Goal: Task Accomplishment & Management: Use online tool/utility

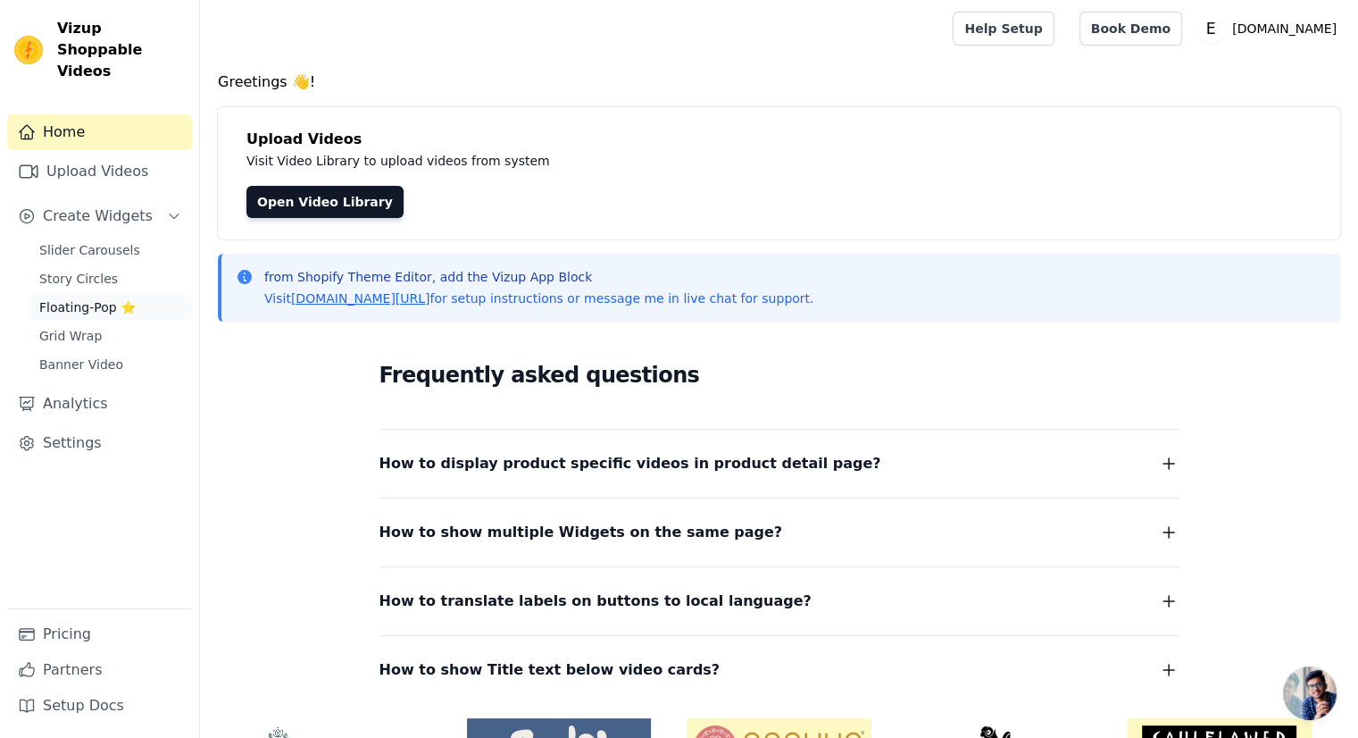
click at [54, 298] on span "Floating-Pop ⭐" at bounding box center [87, 307] width 96 height 18
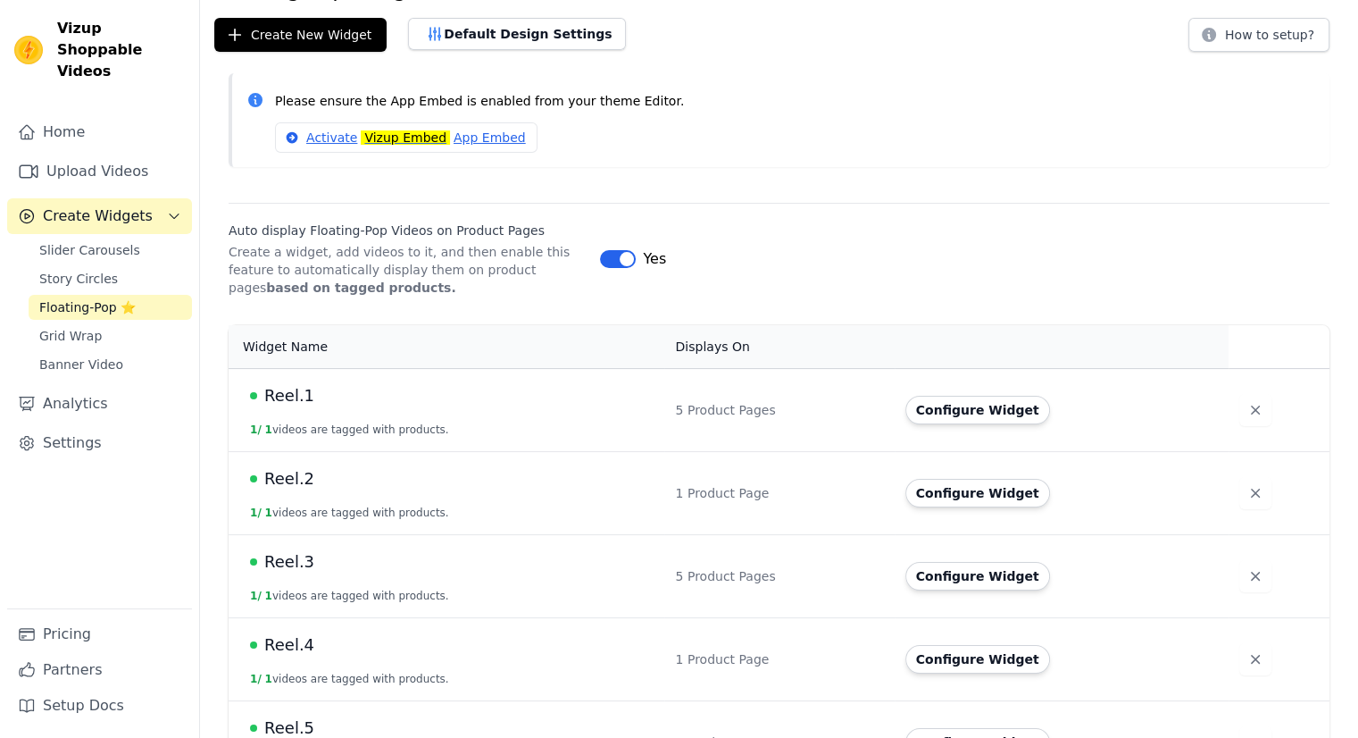
scroll to position [146, 0]
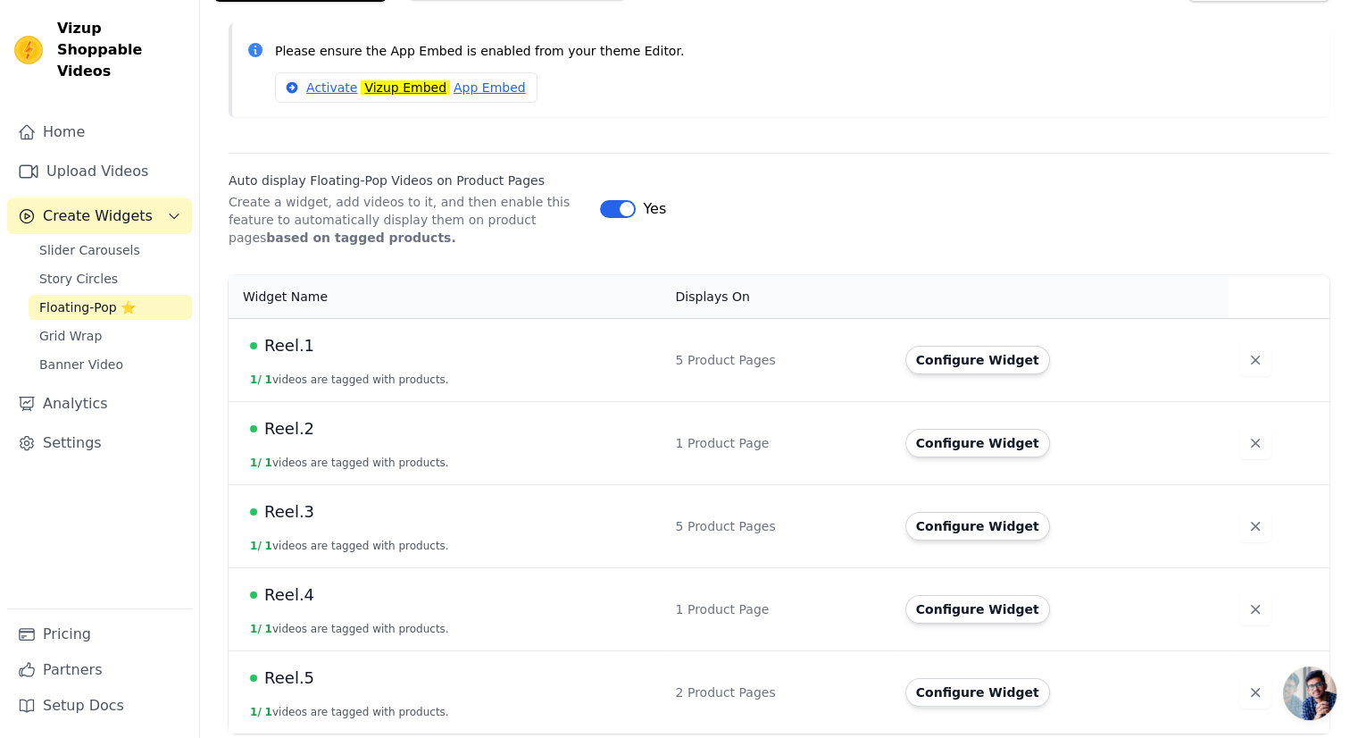
click at [286, 681] on span "Reel.5" at bounding box center [289, 677] width 50 height 25
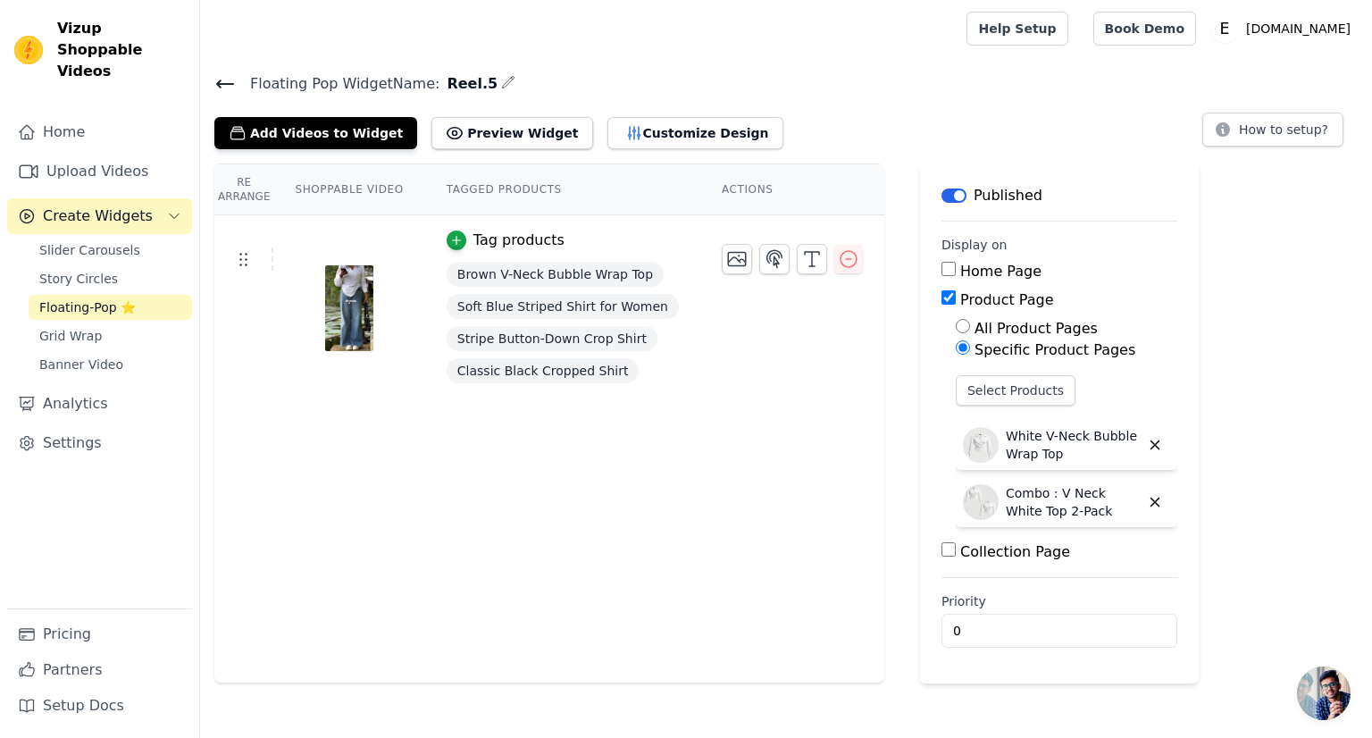
click at [579, 273] on span "Brown V-Neck Bubble Wrap Top" at bounding box center [555, 274] width 217 height 25
click at [797, 269] on button "button" at bounding box center [812, 259] width 30 height 30
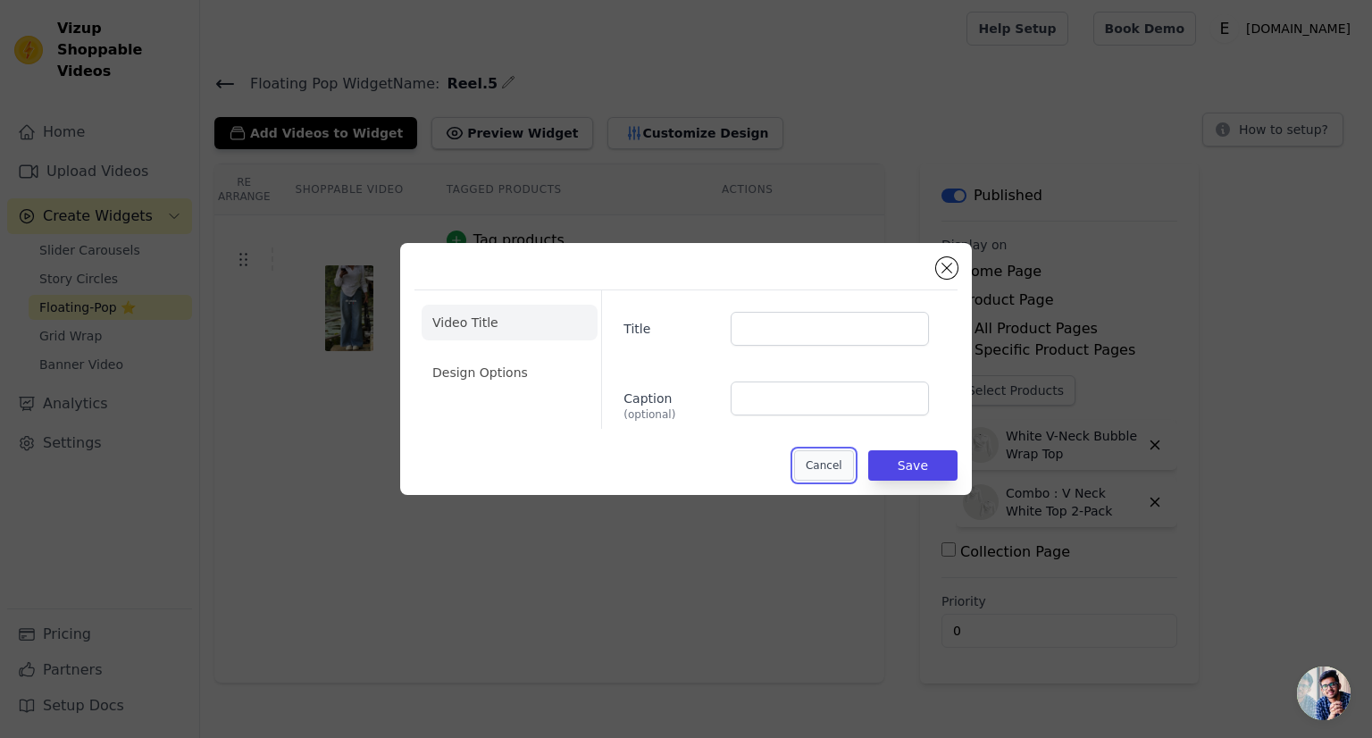
click at [839, 461] on button "Cancel" at bounding box center [824, 465] width 60 height 30
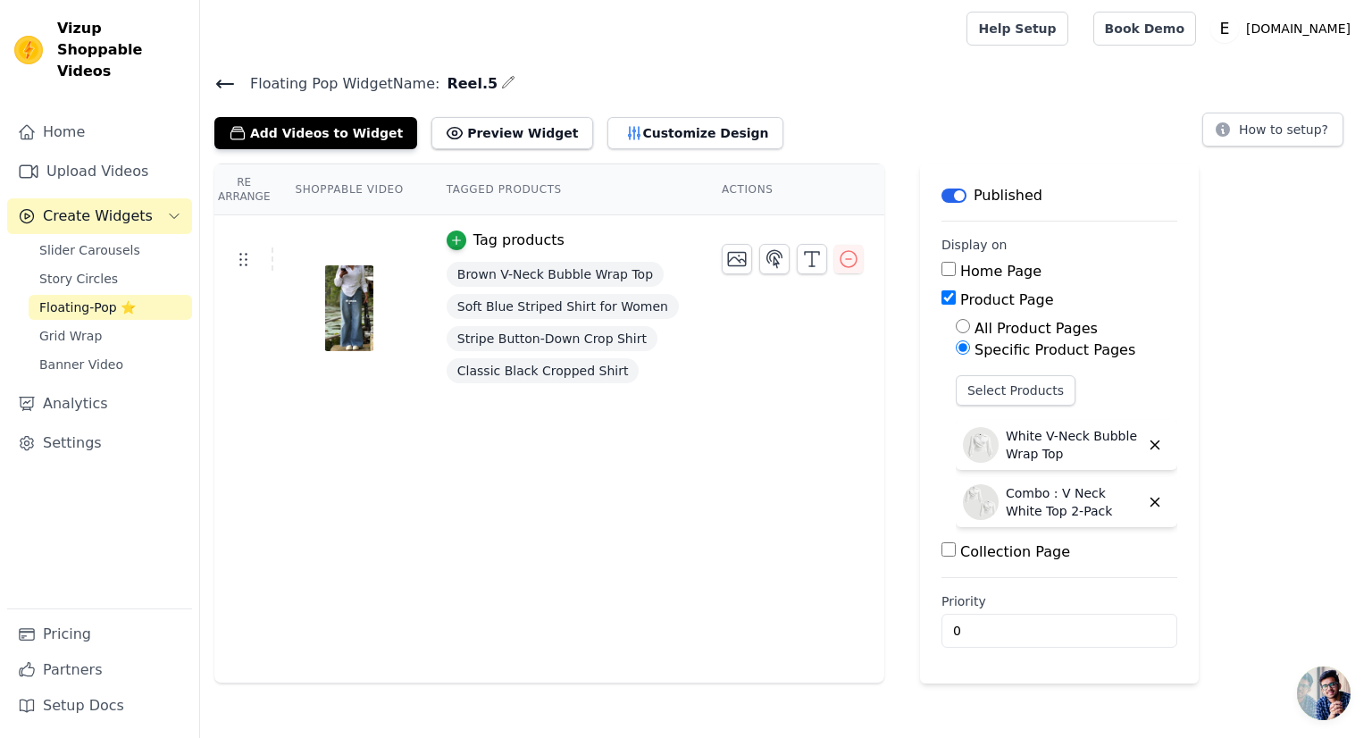
click at [496, 315] on span "Soft Blue Striped Shirt for Women" at bounding box center [563, 306] width 232 height 25
click at [450, 236] on icon "button" at bounding box center [456, 240] width 13 height 13
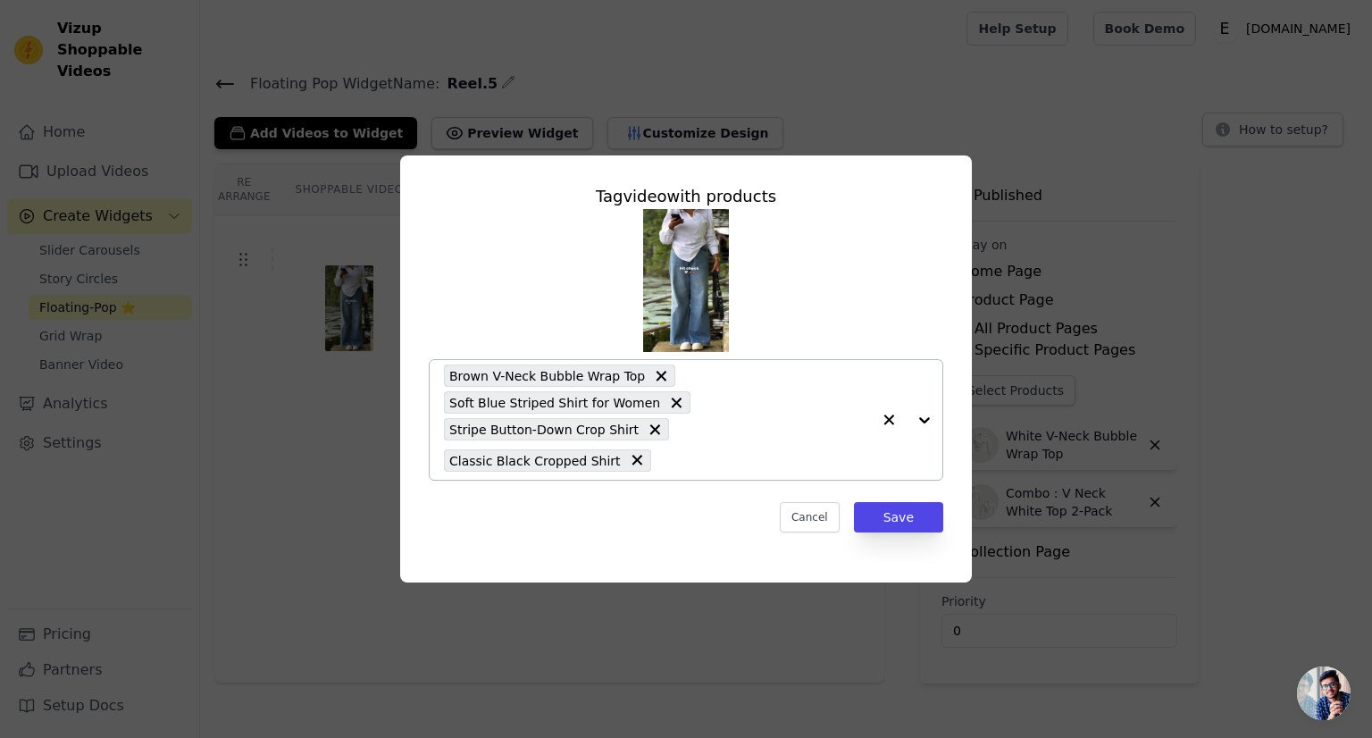
click at [656, 380] on icon at bounding box center [661, 376] width 11 height 11
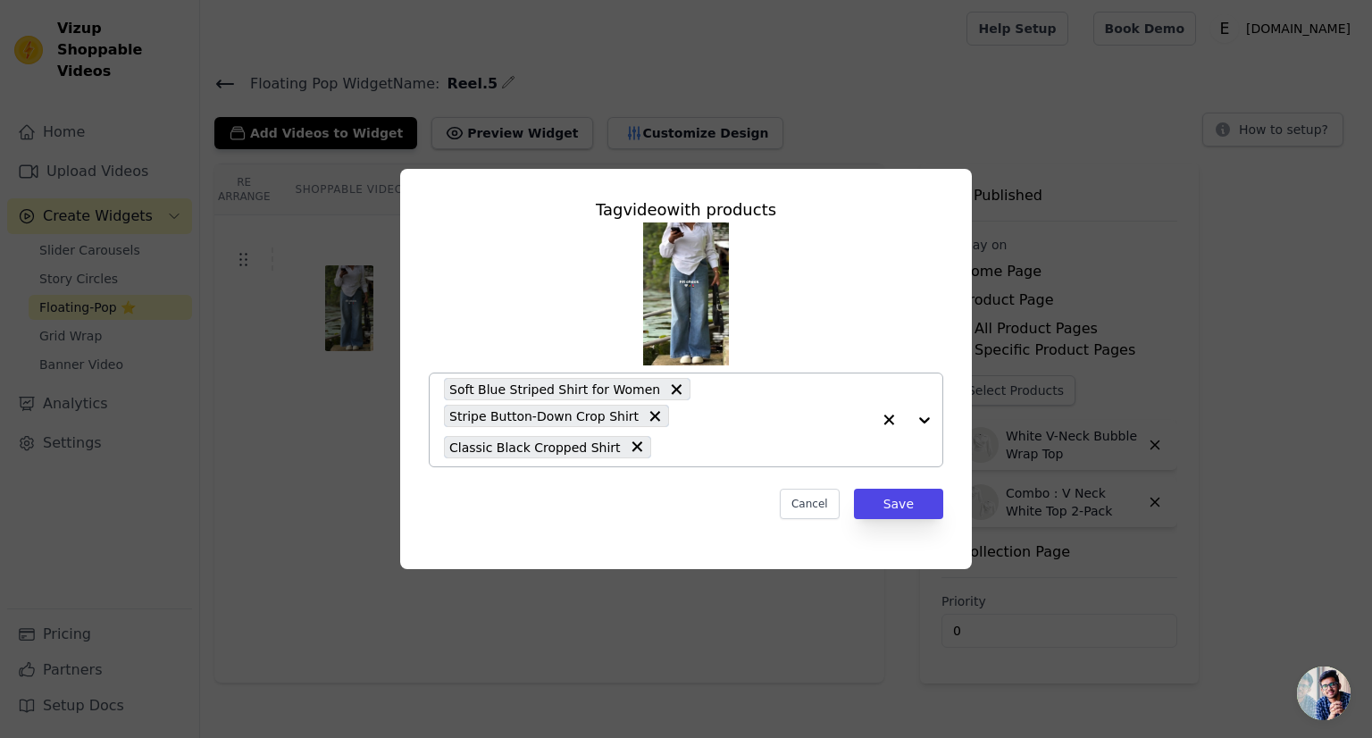
click at [667, 388] on icon at bounding box center [676, 389] width 18 height 18
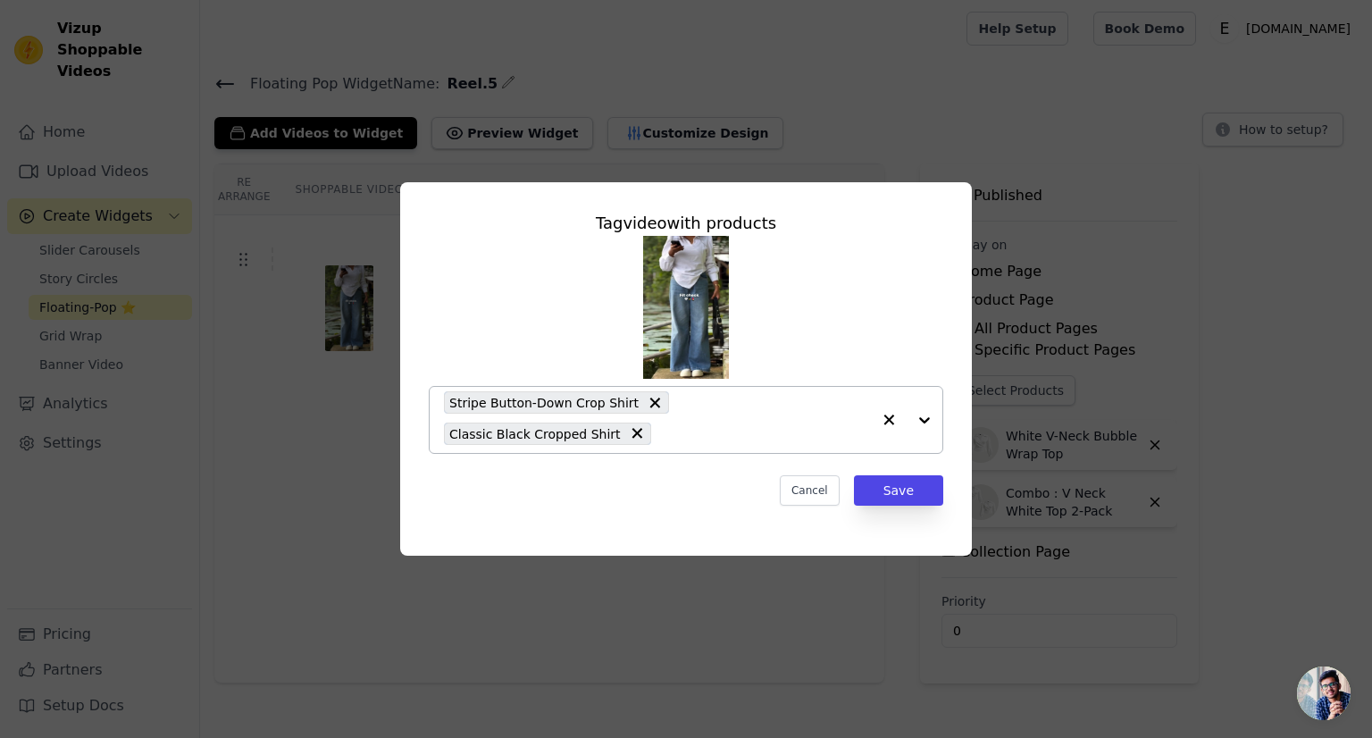
click at [643, 401] on div "Stripe Button-Down Crop Shirt" at bounding box center [556, 402] width 225 height 22
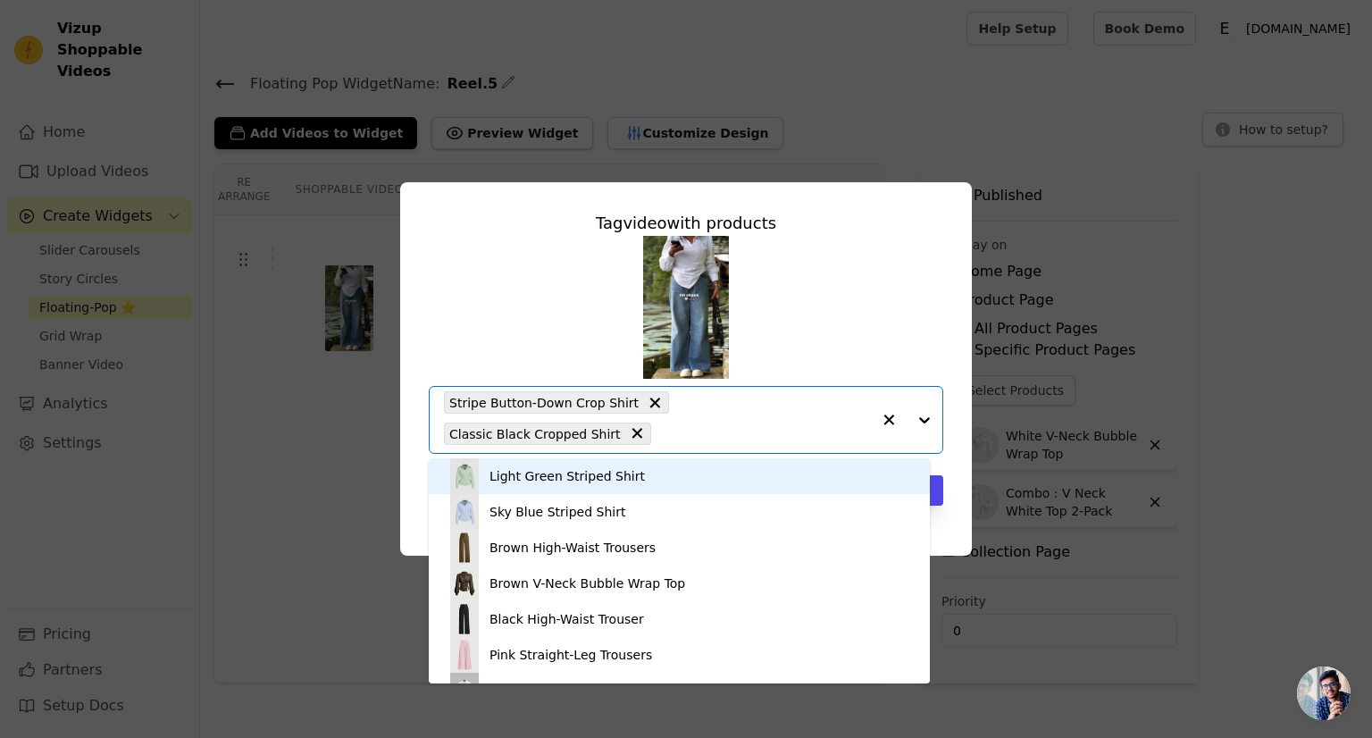
click at [650, 399] on icon at bounding box center [655, 402] width 11 height 11
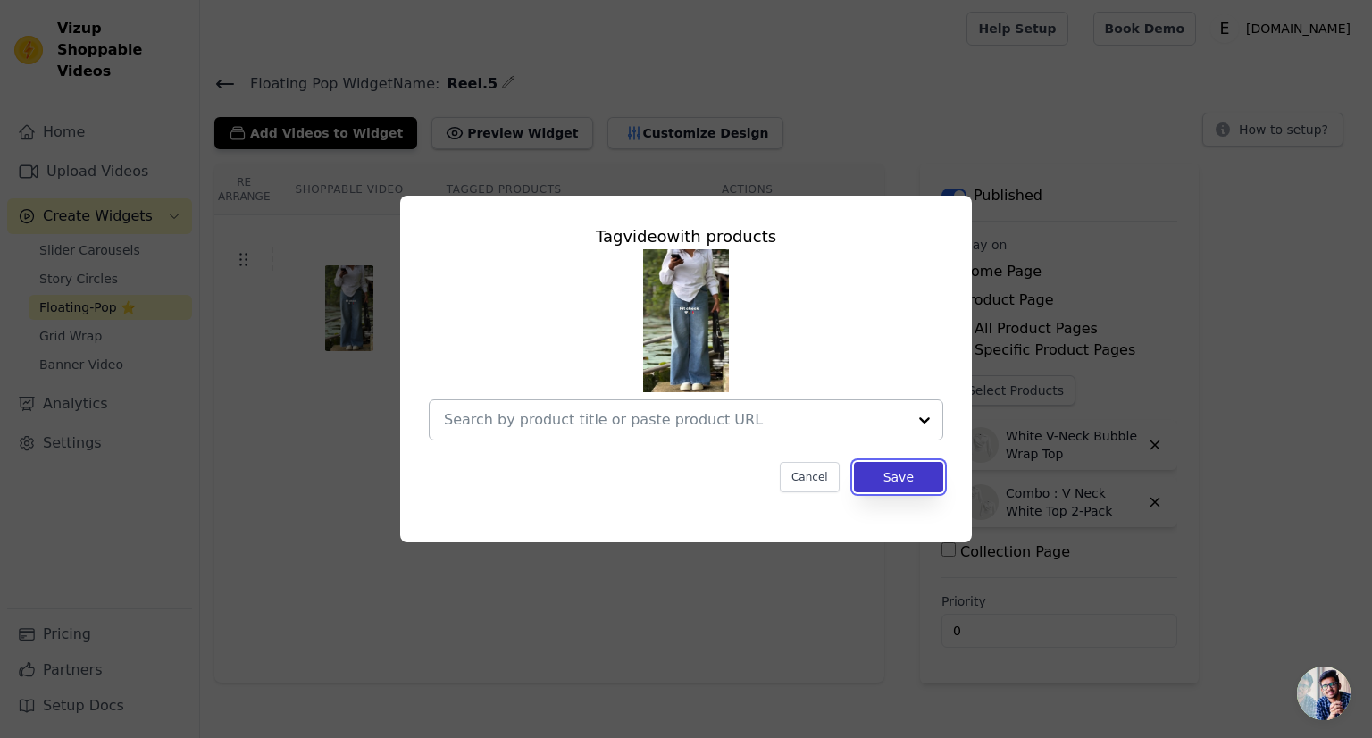
click at [895, 486] on button "Save" at bounding box center [898, 477] width 89 height 30
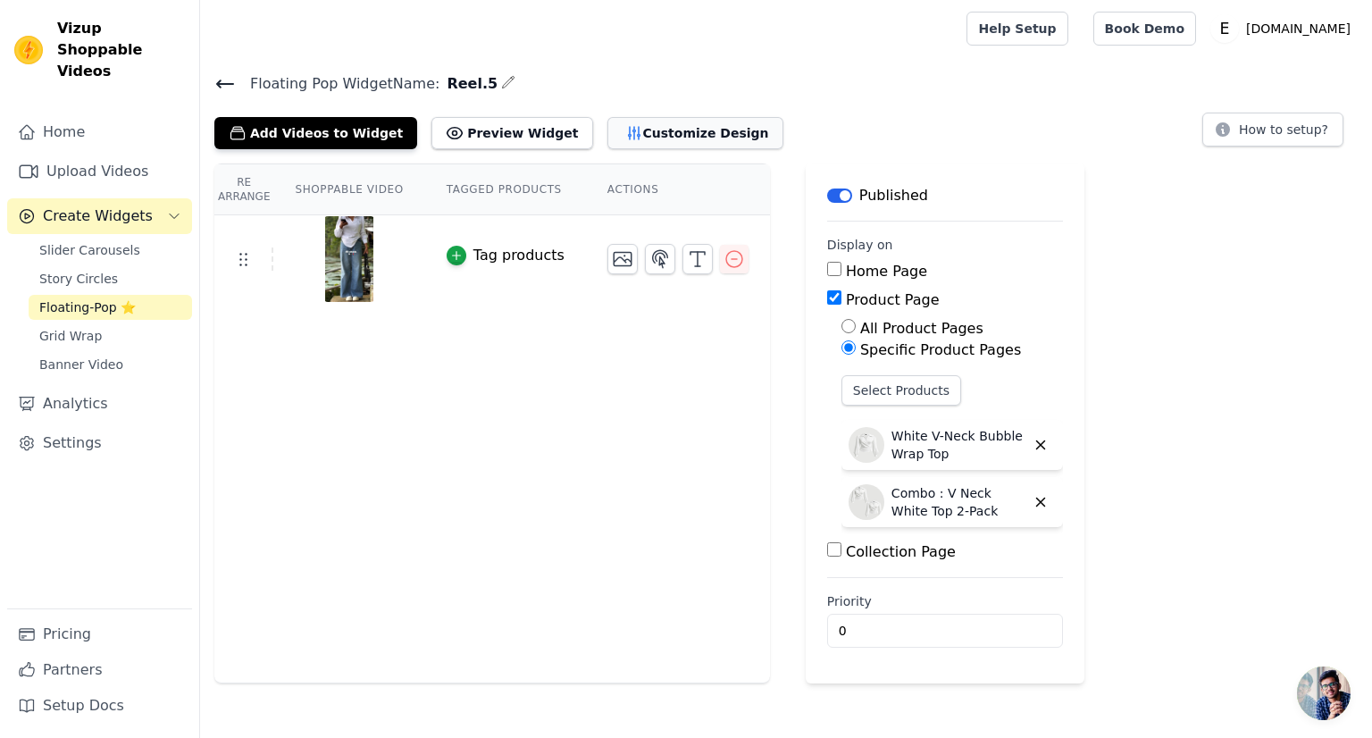
click at [615, 140] on button "Customize Design" at bounding box center [695, 133] width 176 height 32
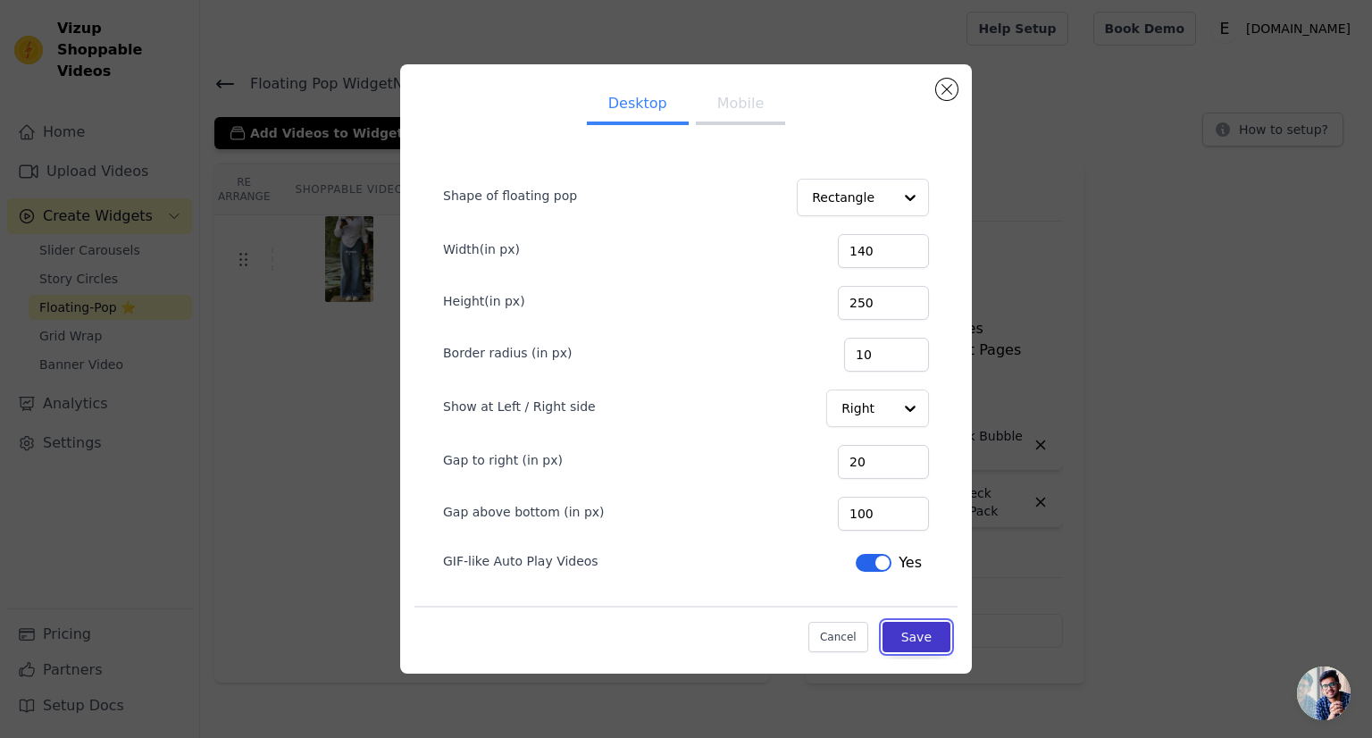
click at [912, 632] on button "Save" at bounding box center [916, 637] width 68 height 30
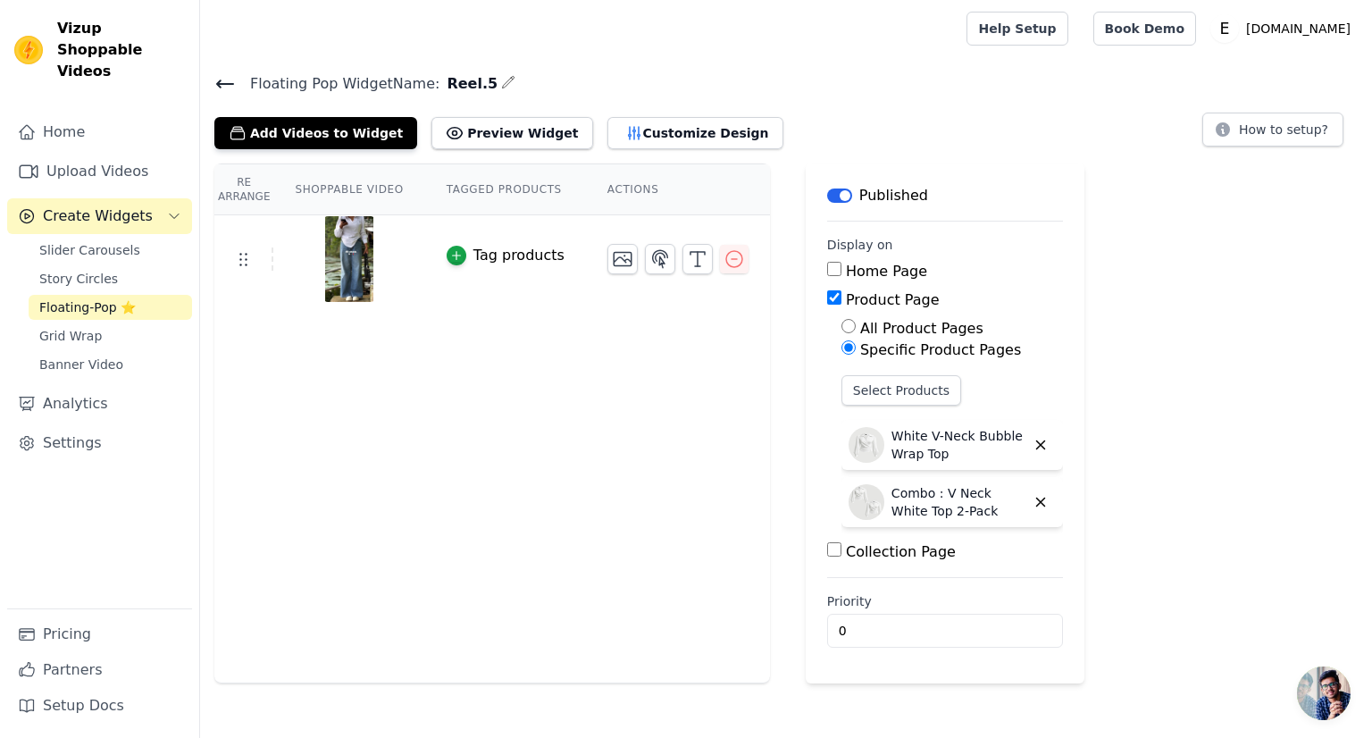
click at [104, 298] on span "Floating-Pop ⭐" at bounding box center [87, 307] width 96 height 18
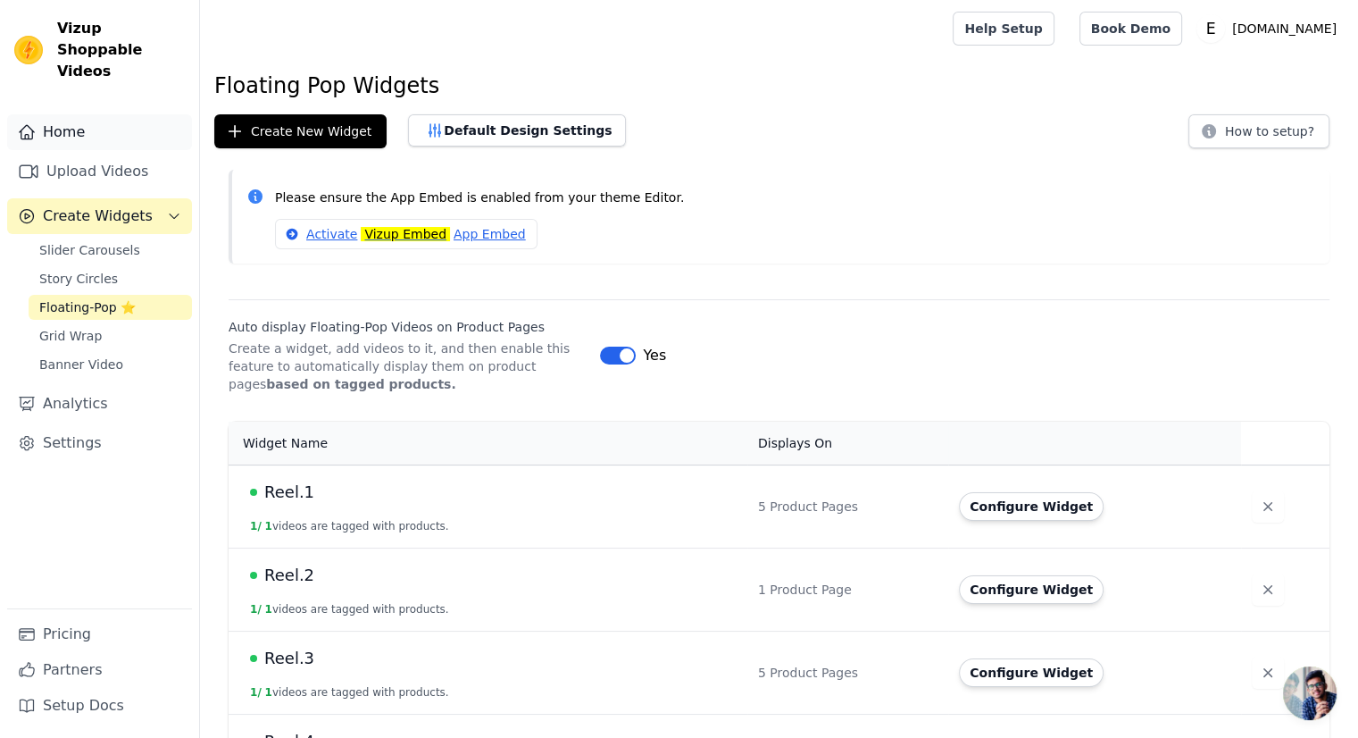
click at [132, 114] on link "Home" at bounding box center [99, 132] width 185 height 36
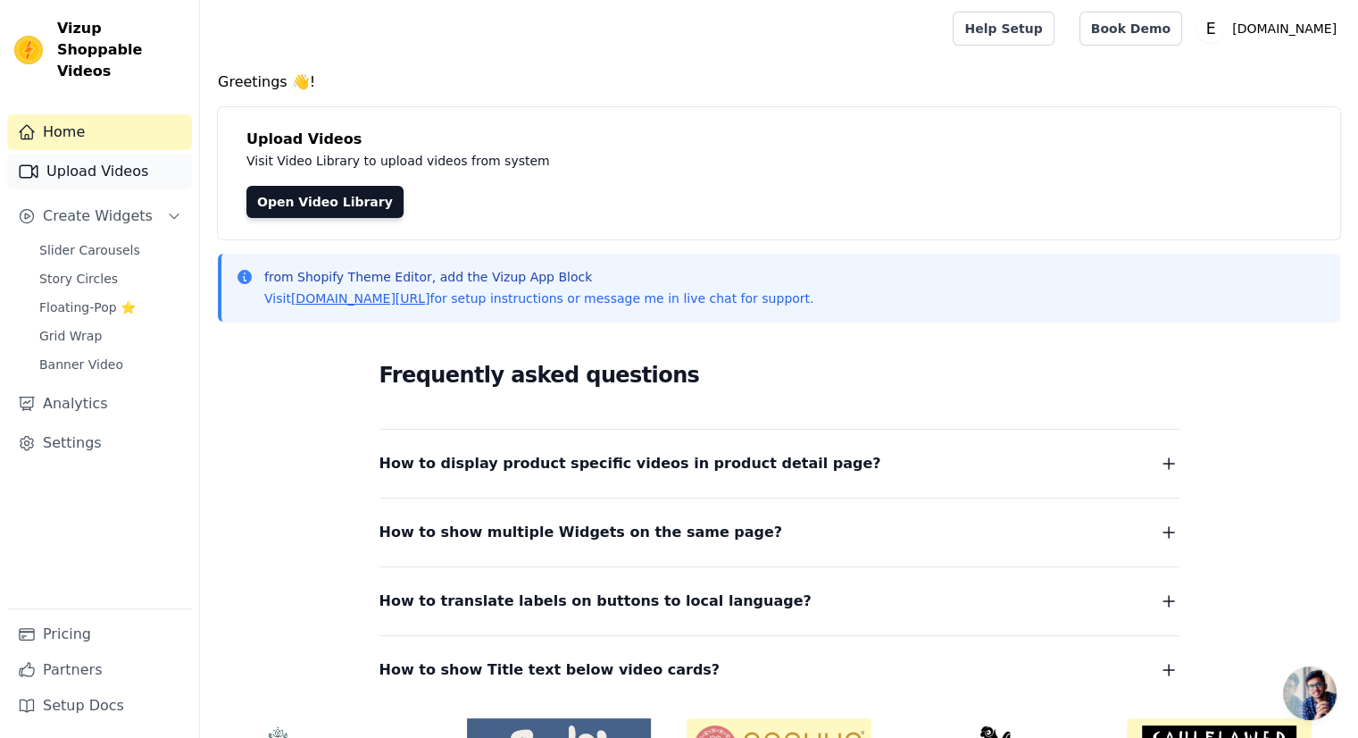
click at [95, 154] on link "Upload Videos" at bounding box center [99, 172] width 185 height 36
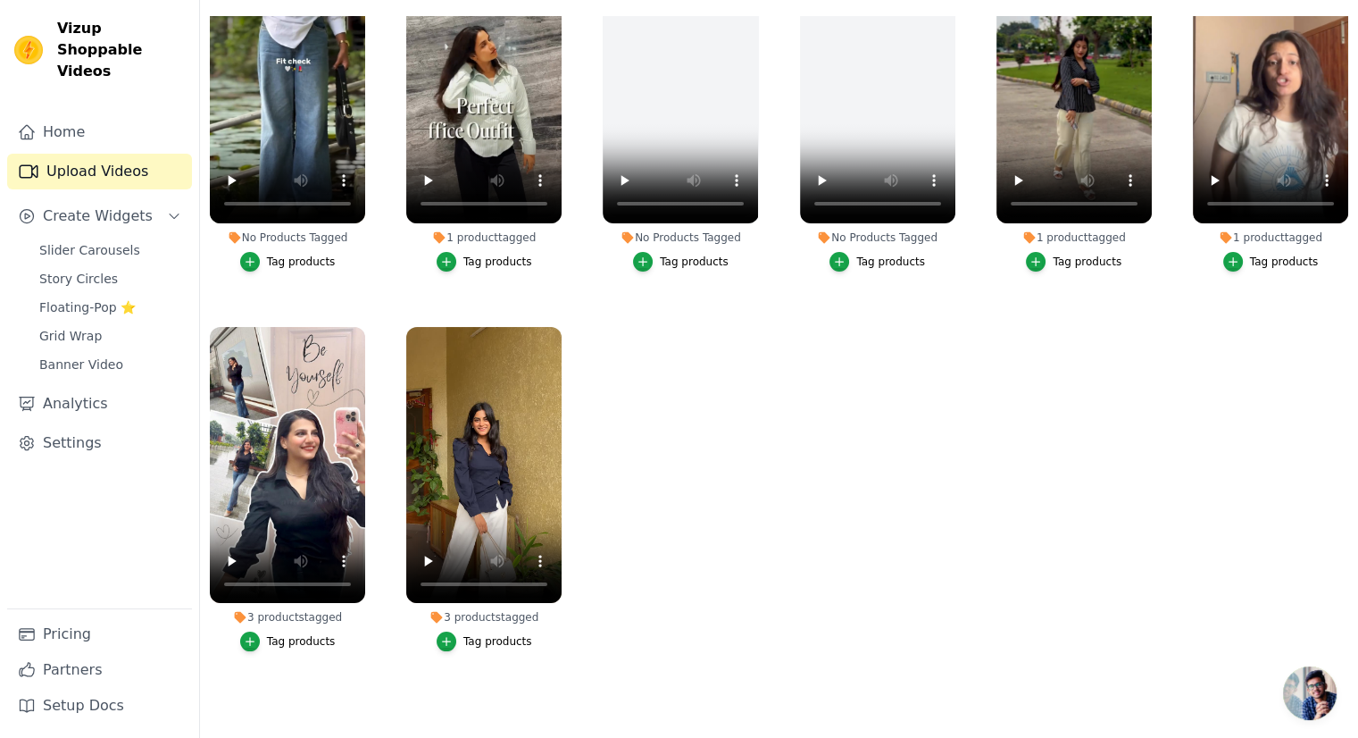
scroll to position [181, 0]
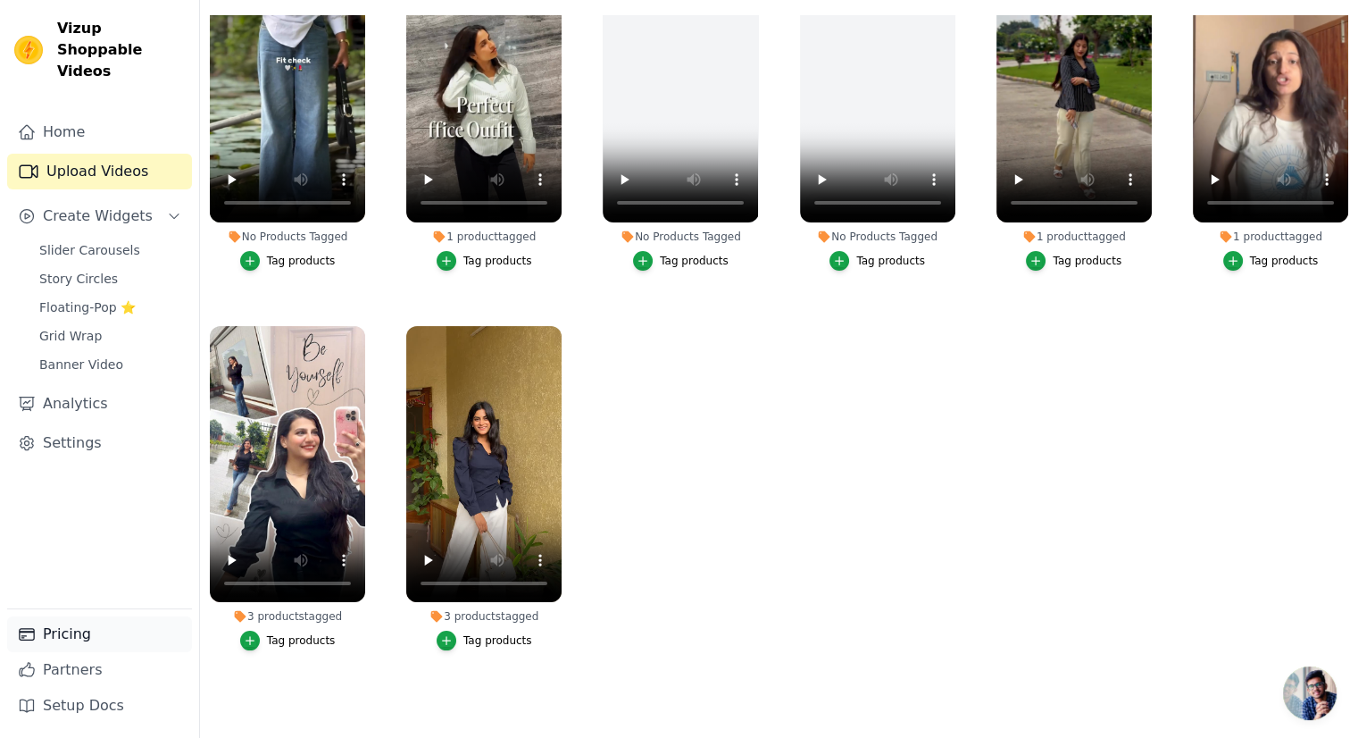
click at [56, 641] on link "Pricing" at bounding box center [99, 634] width 185 height 36
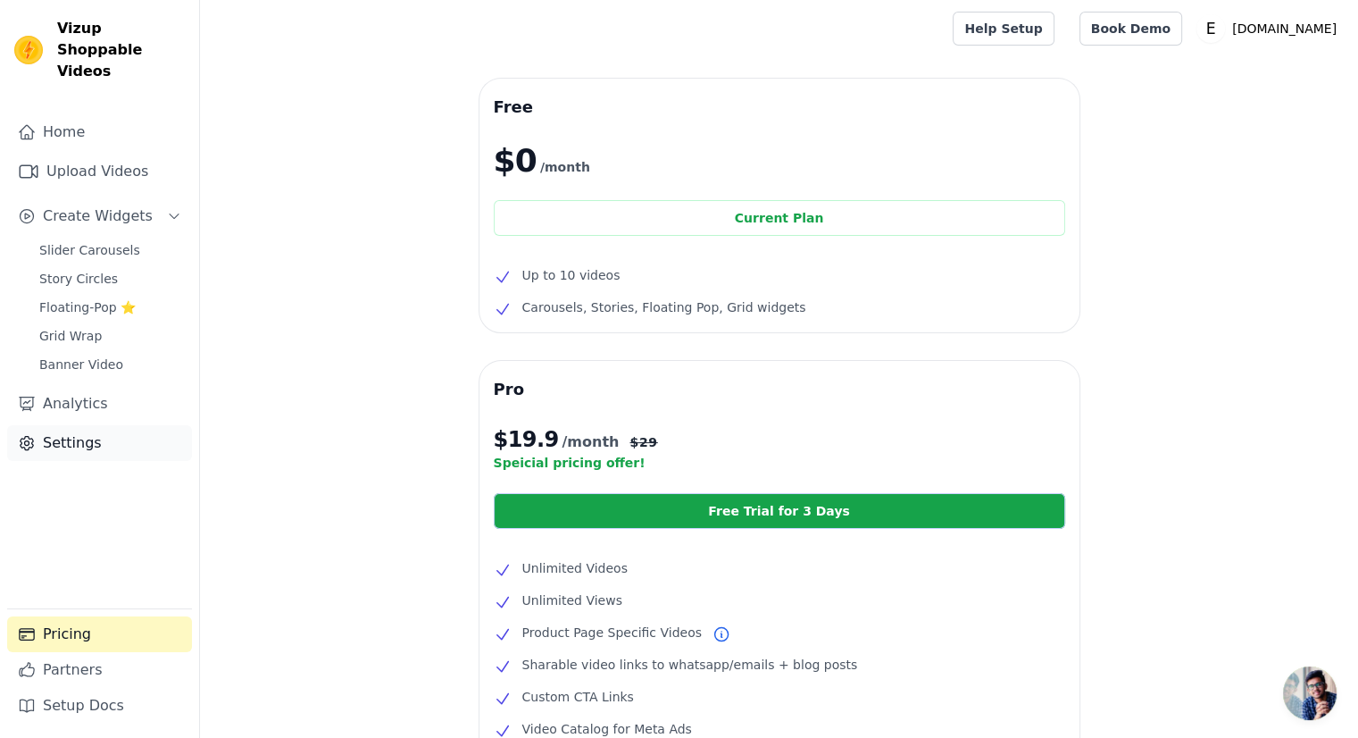
click at [48, 425] on link "Settings" at bounding box center [99, 443] width 185 height 36
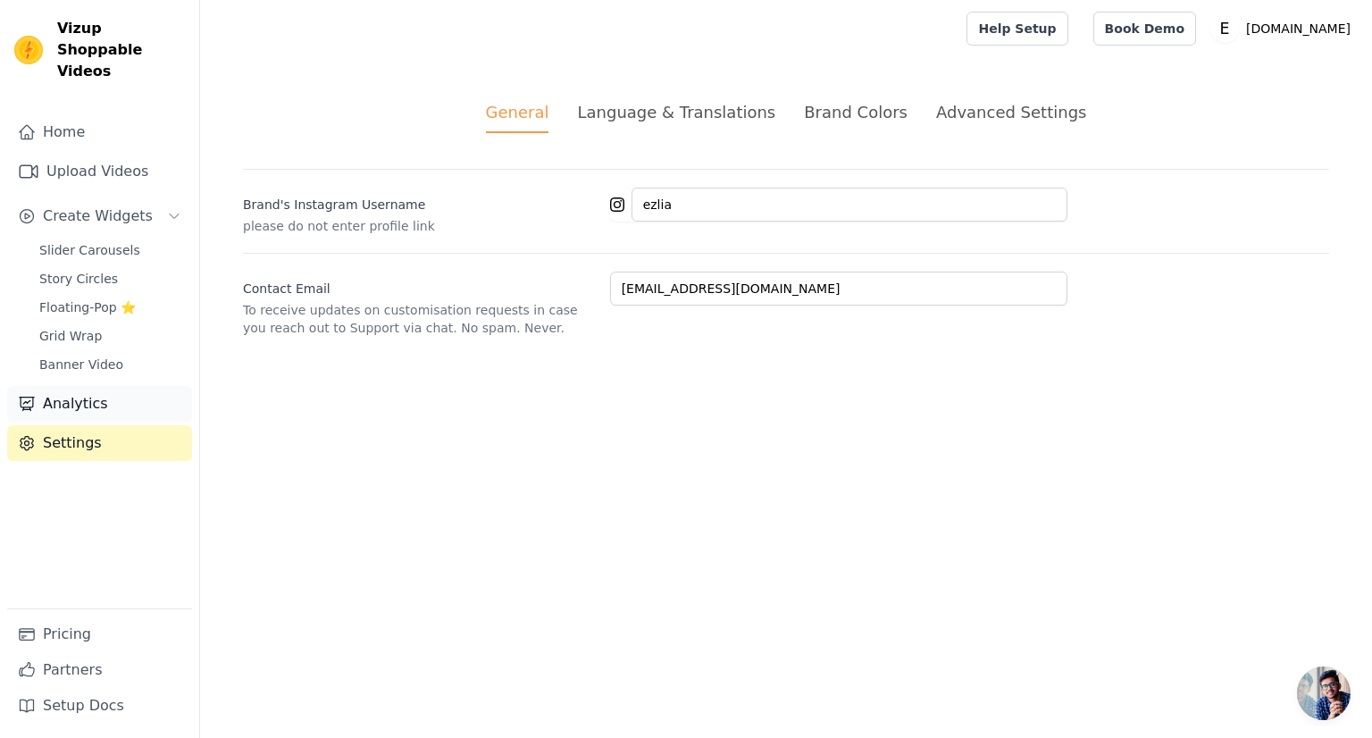
click at [118, 386] on link "Analytics" at bounding box center [99, 404] width 185 height 36
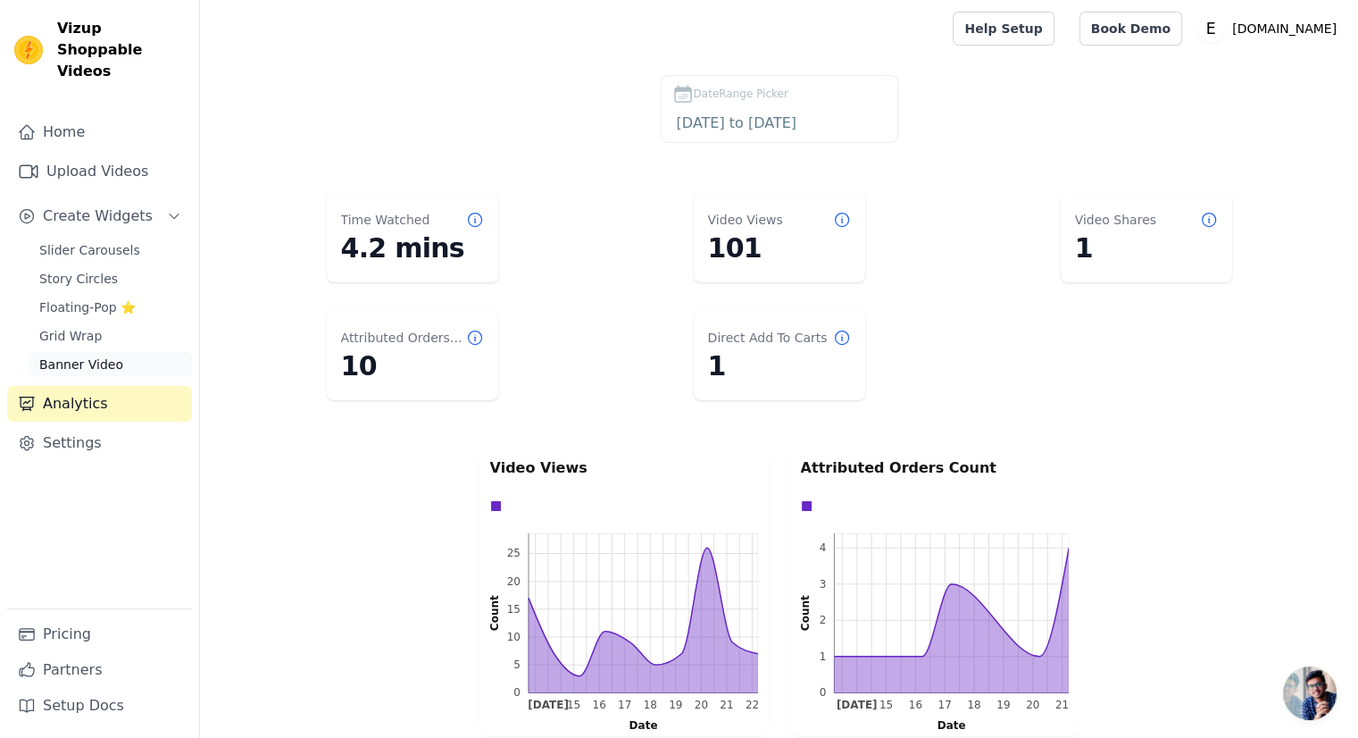
click at [100, 355] on span "Banner Video" at bounding box center [81, 364] width 84 height 18
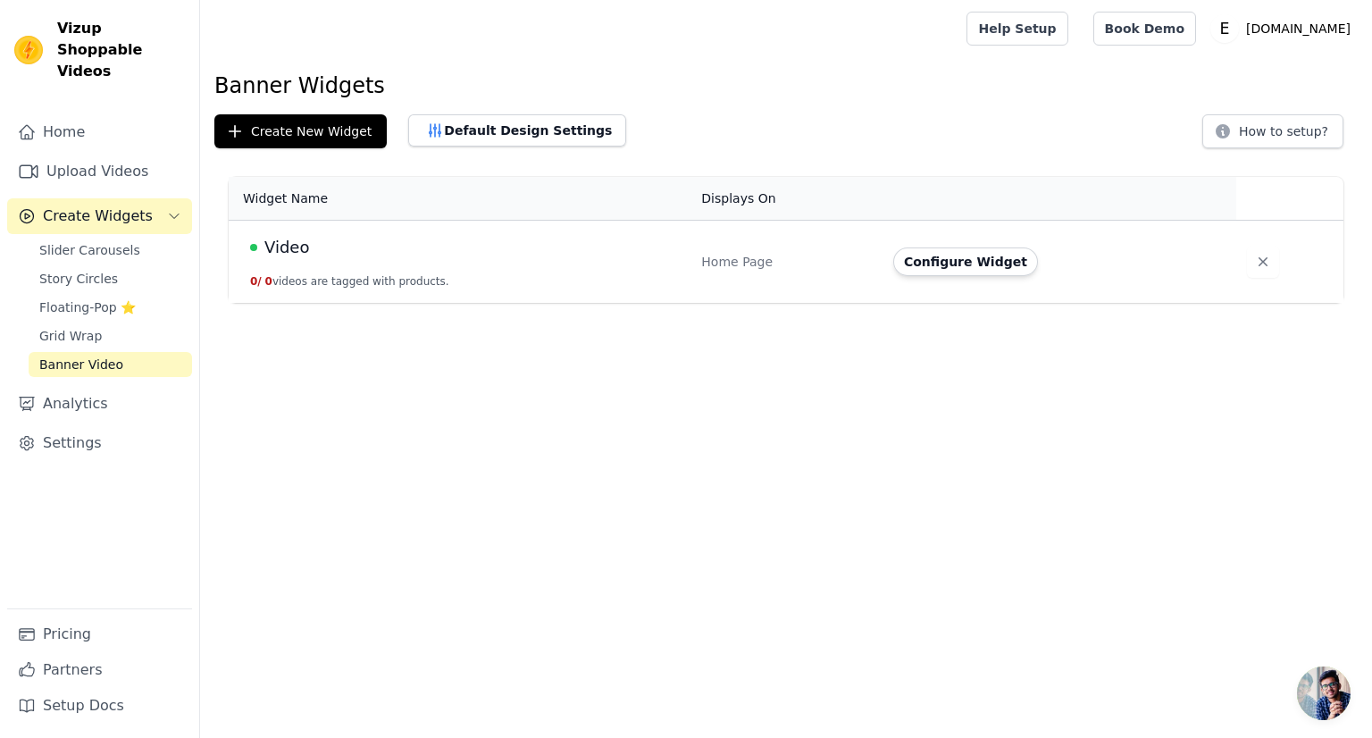
click at [289, 247] on span "Video" at bounding box center [286, 247] width 45 height 25
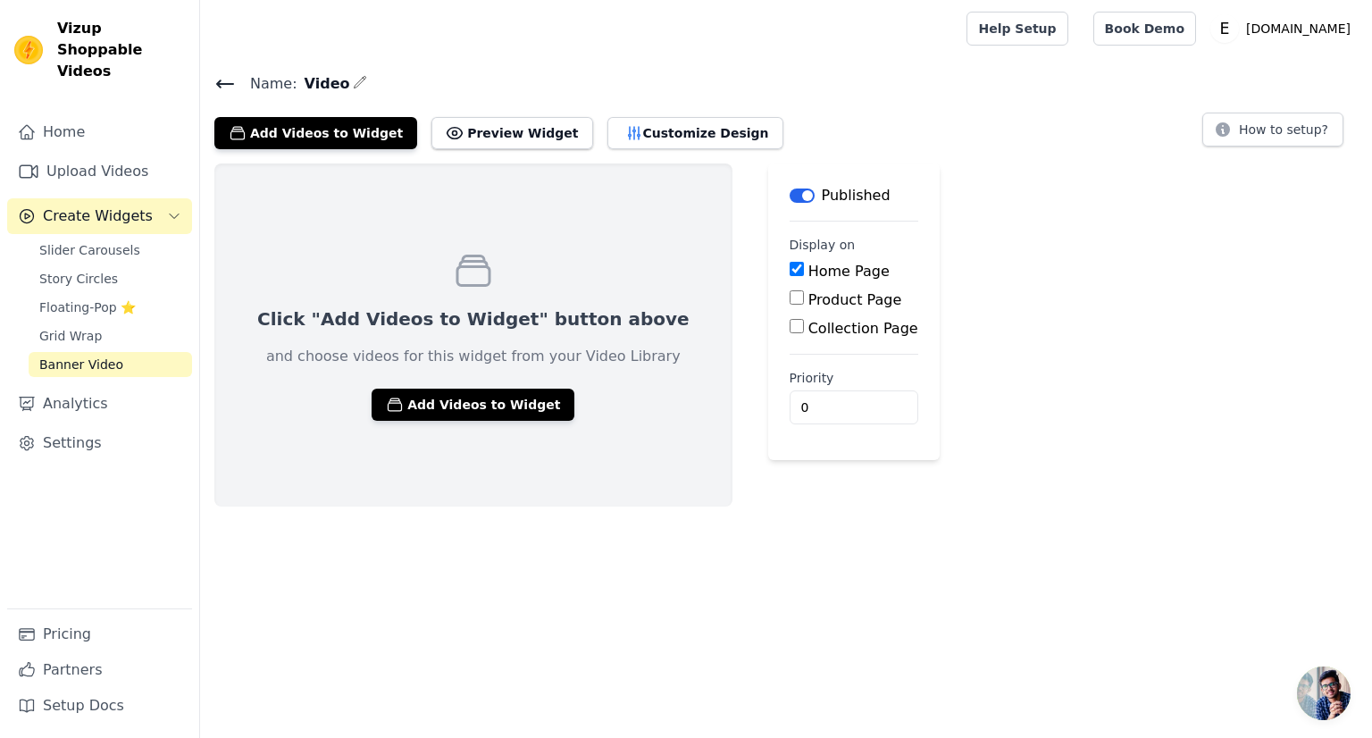
click at [214, 80] on icon at bounding box center [224, 83] width 21 height 21
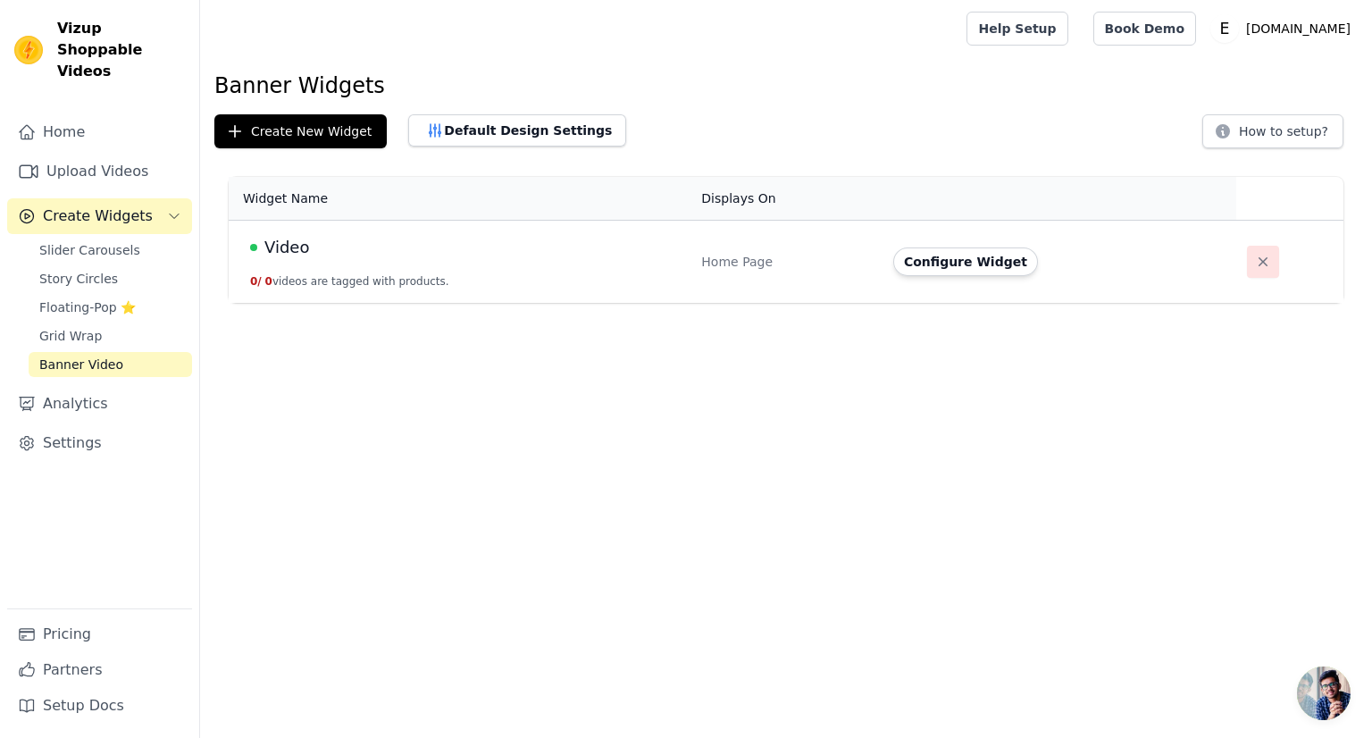
click at [1254, 265] on icon "button" at bounding box center [1263, 262] width 18 height 18
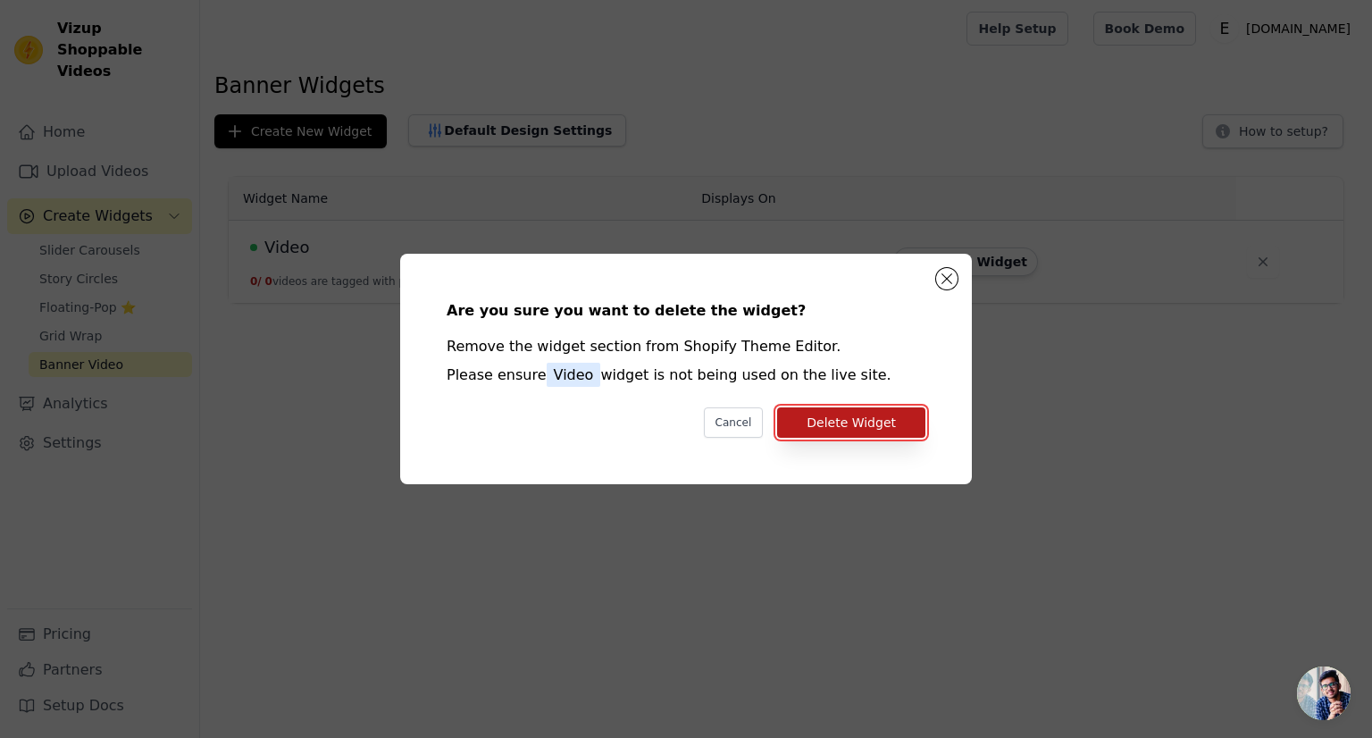
click at [870, 426] on button "Delete Widget" at bounding box center [851, 422] width 148 height 30
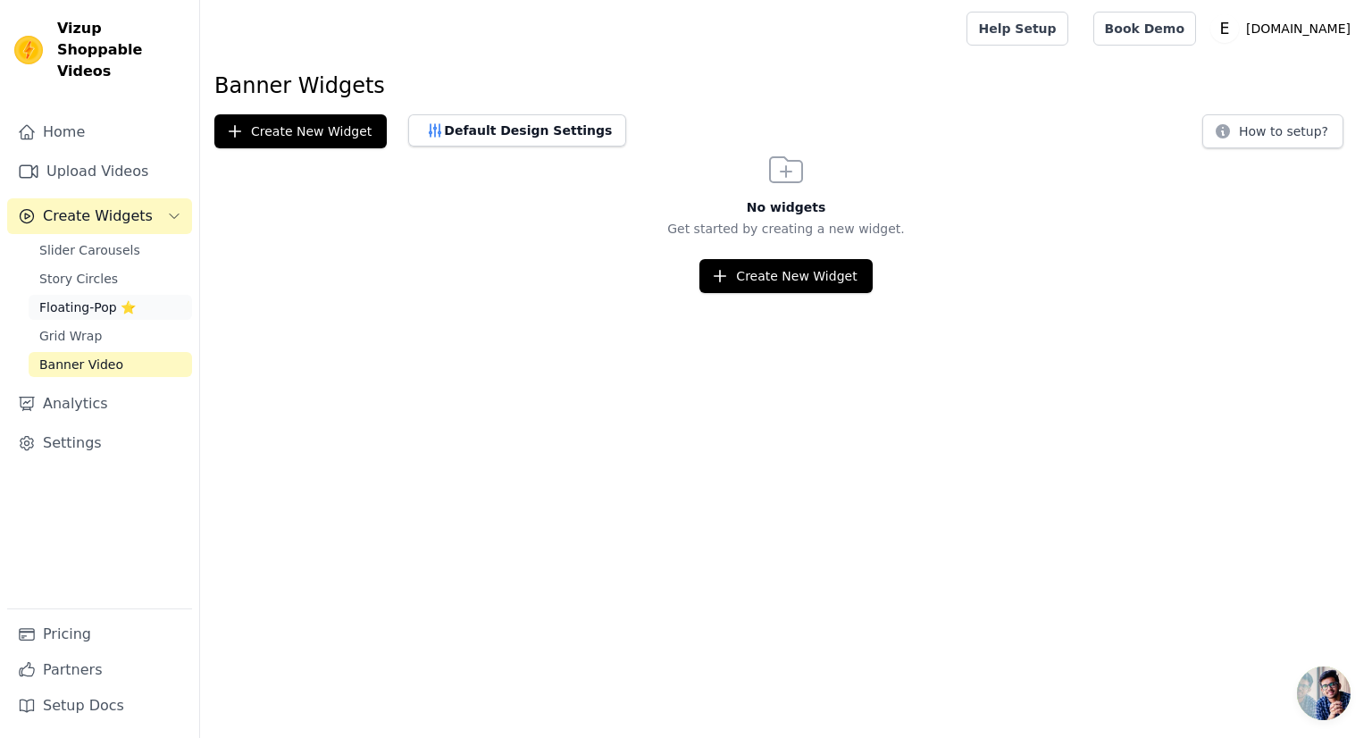
click at [67, 298] on span "Floating-Pop ⭐" at bounding box center [87, 307] width 96 height 18
